Goal: Find specific page/section: Find specific page/section

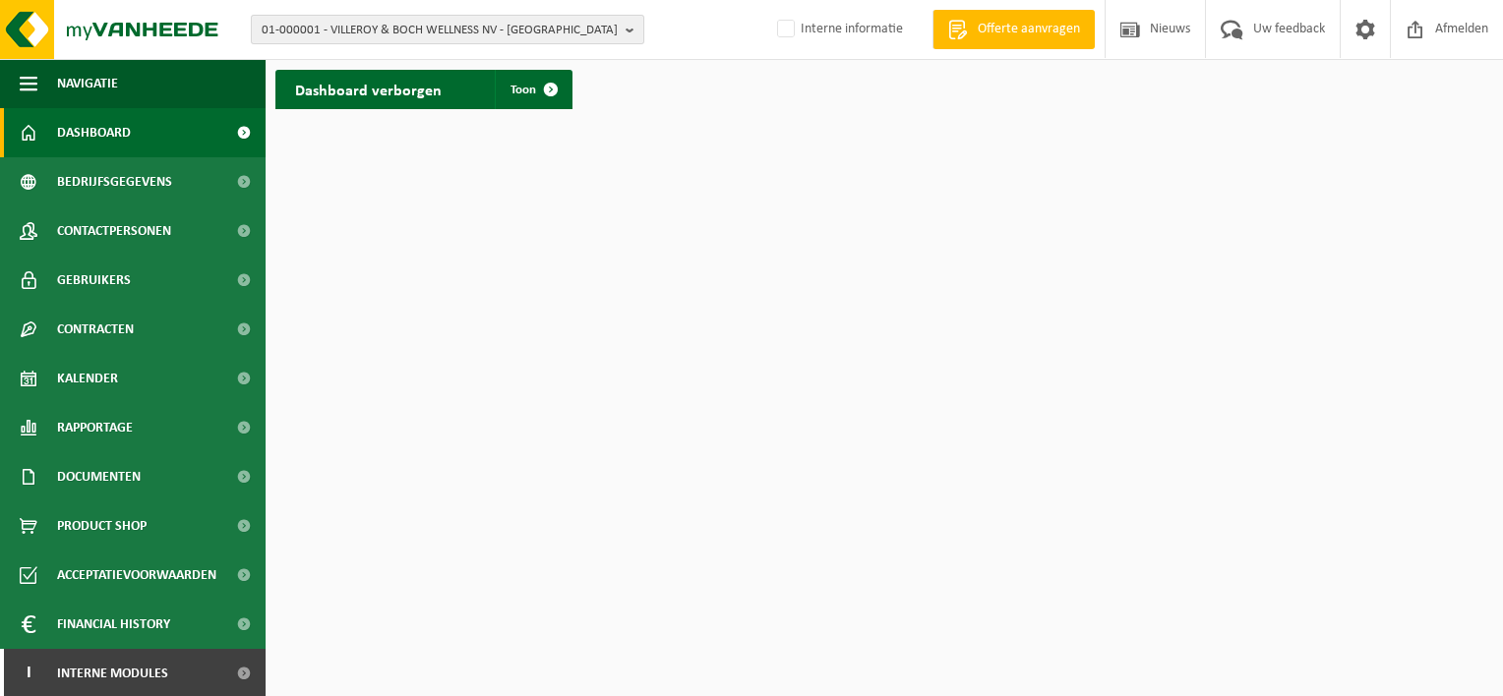
click at [627, 27] on b "button" at bounding box center [635, 30] width 18 height 28
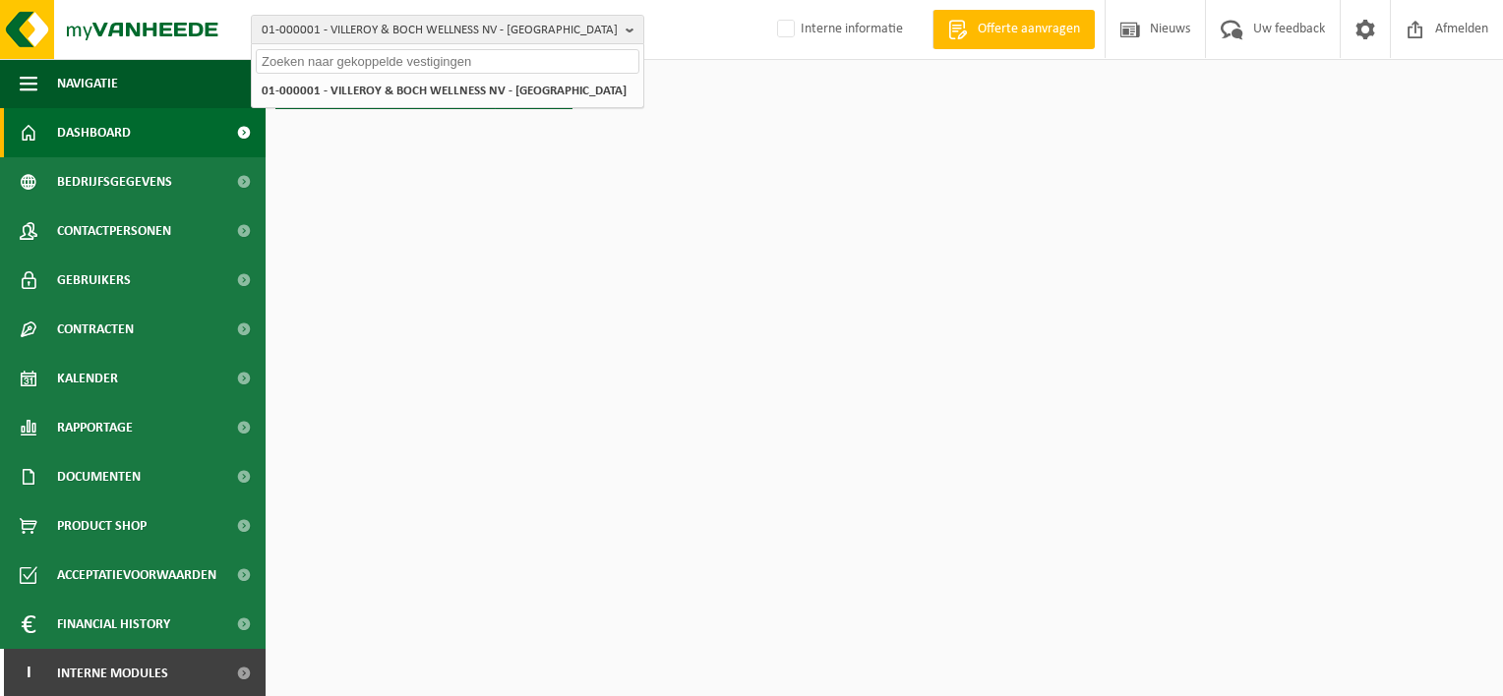
click at [563, 59] on input "text" at bounding box center [448, 61] width 384 height 25
type input "L"
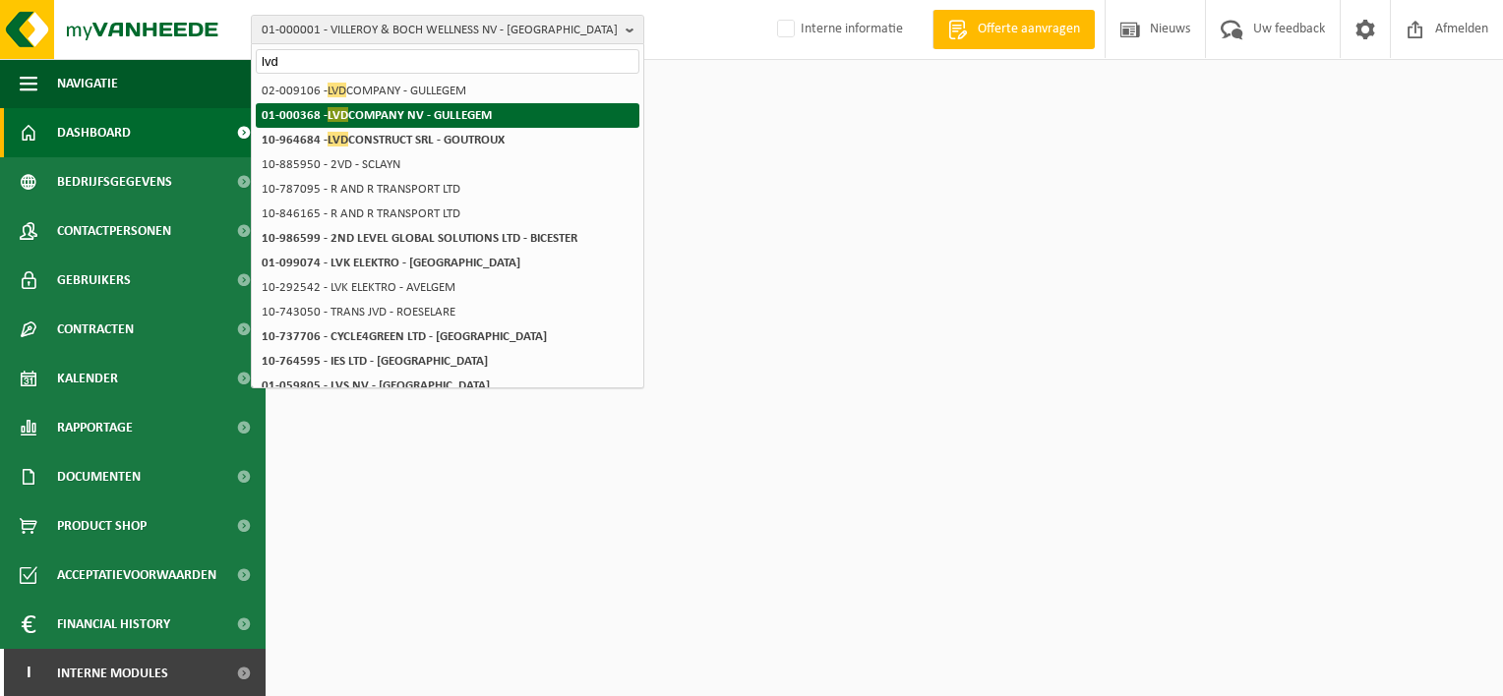
type input "lvd"
click at [486, 115] on strong "01-000368 - LVD COMPANY NV - GULLEGEM" at bounding box center [377, 114] width 230 height 15
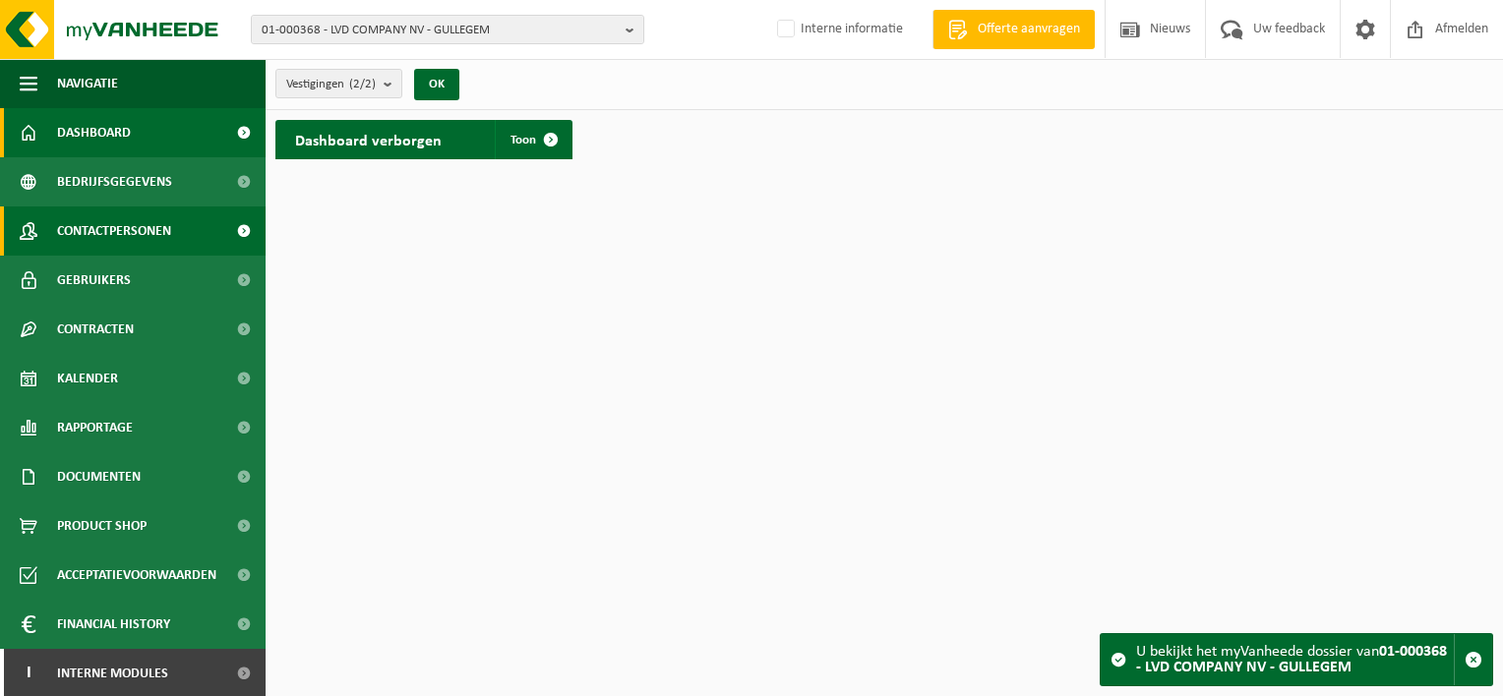
click at [132, 233] on span "Contactpersonen" at bounding box center [114, 231] width 114 height 49
